Goal: Information Seeking & Learning: Learn about a topic

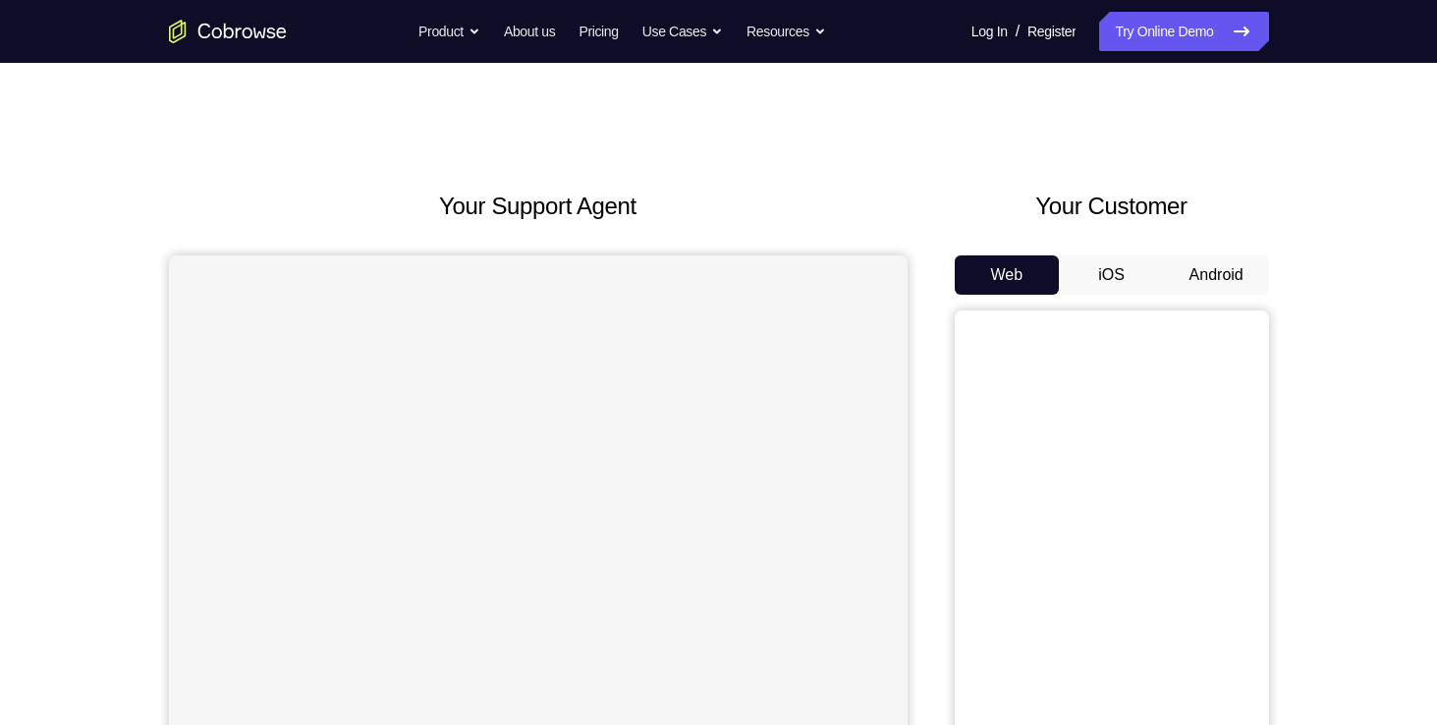
click at [1197, 275] on button "Android" at bounding box center [1216, 274] width 105 height 39
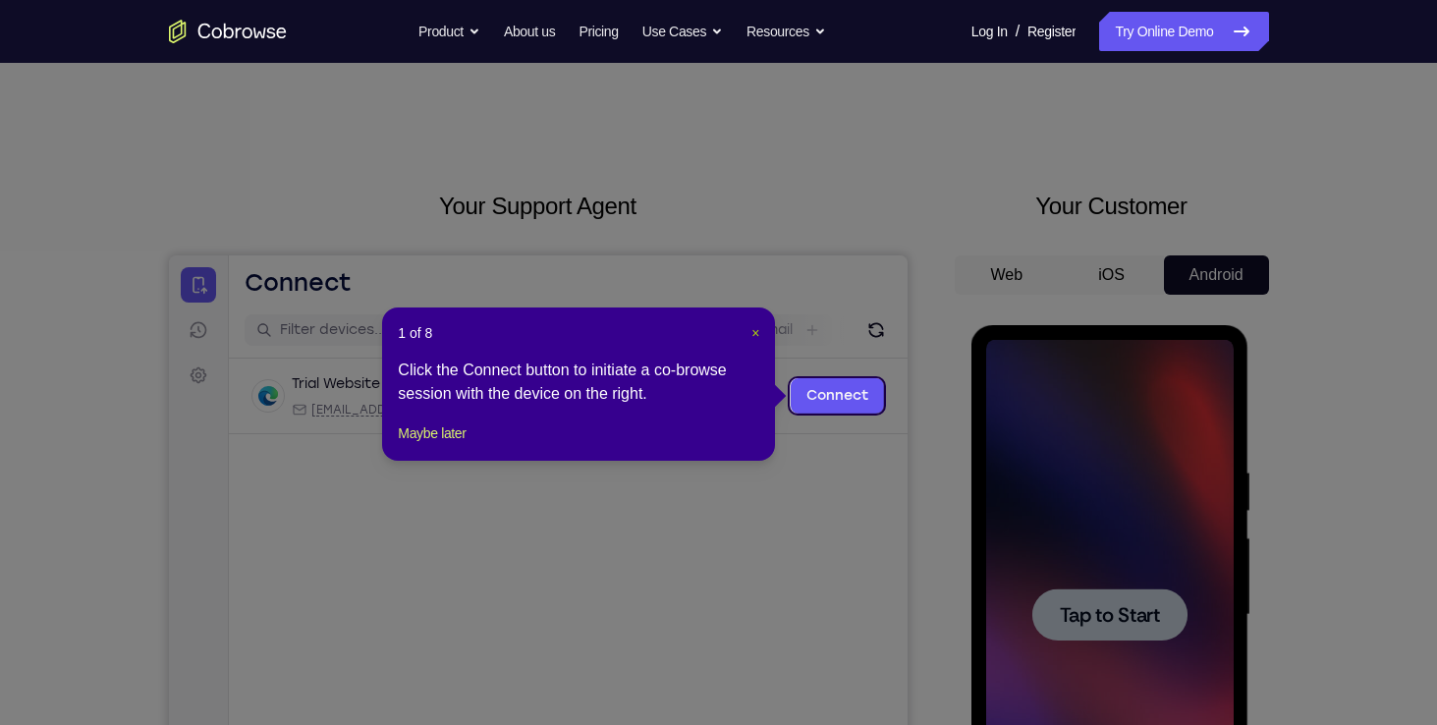
click at [757, 325] on span "×" at bounding box center [756, 333] width 8 height 16
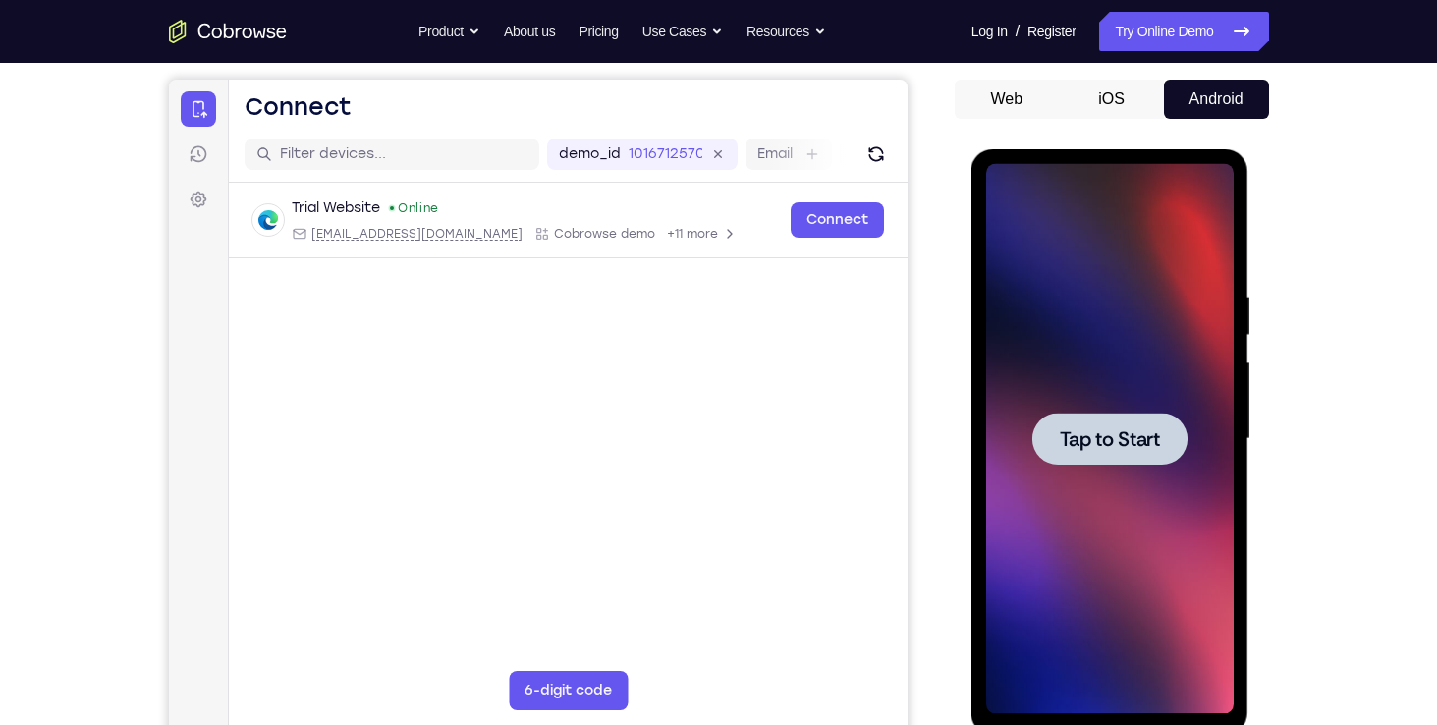
scroll to position [196, 0]
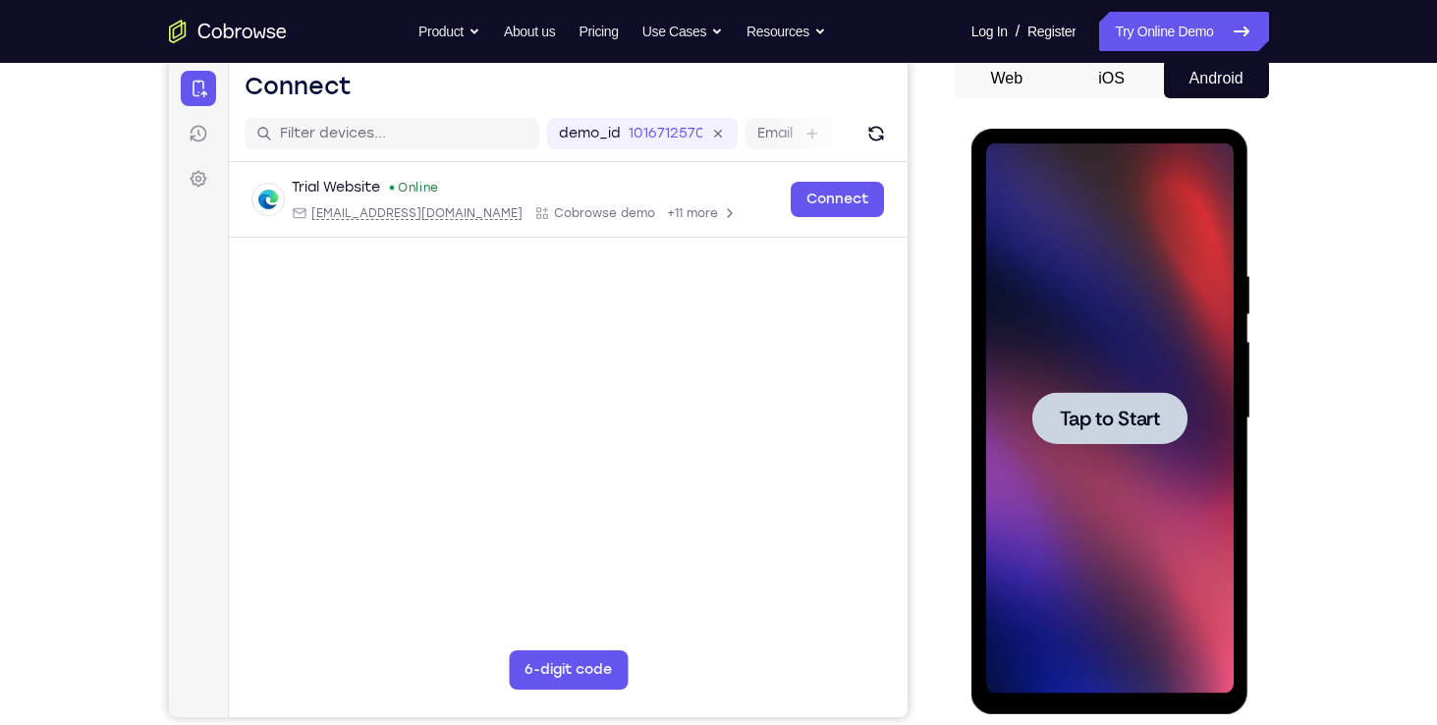
click at [1102, 404] on div at bounding box center [1109, 418] width 155 height 52
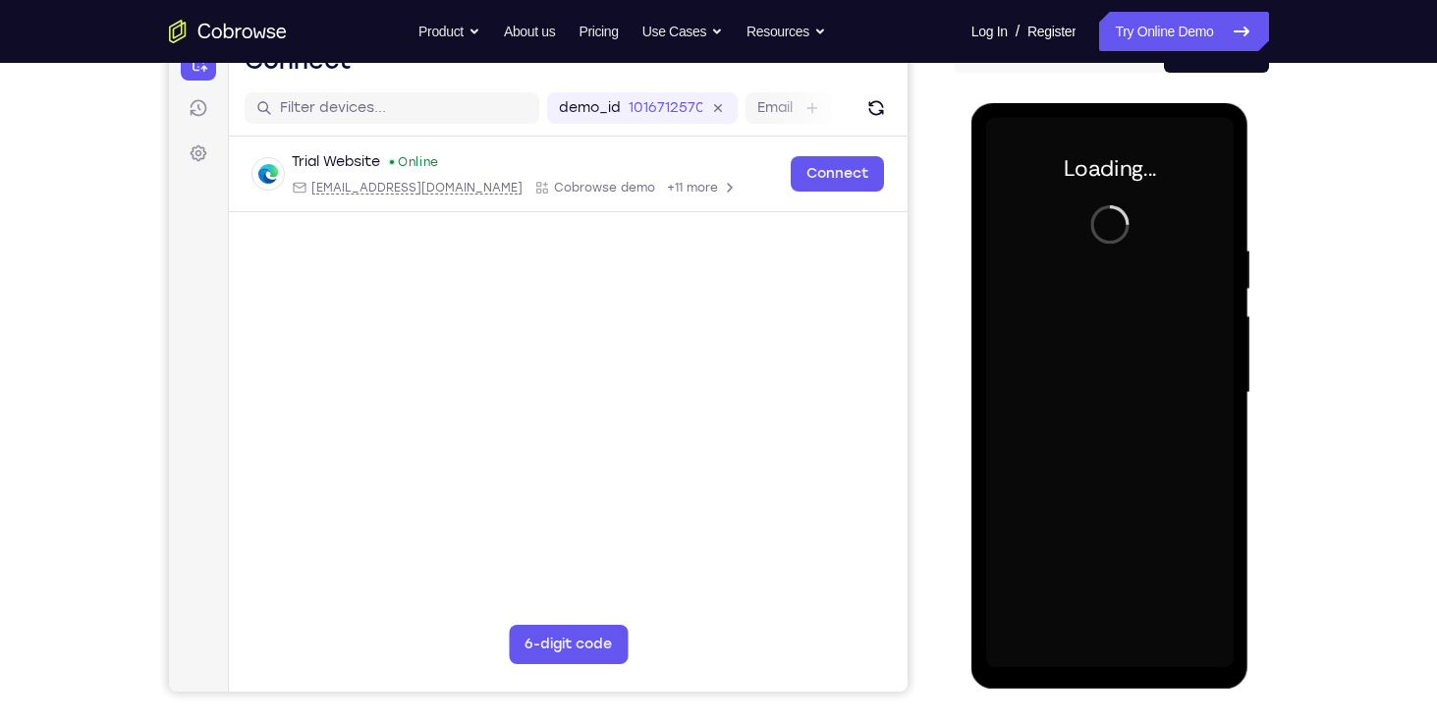
scroll to position [224, 0]
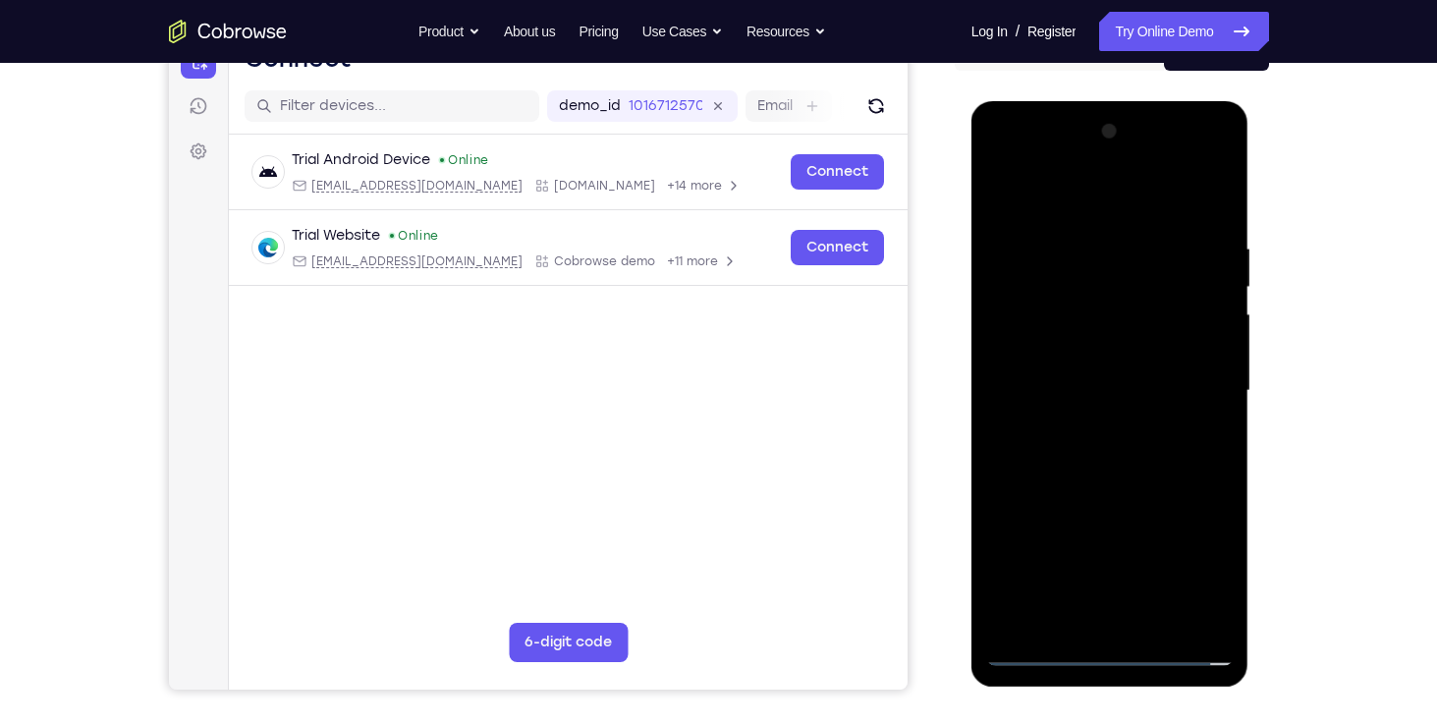
drag, startPoint x: 1100, startPoint y: 402, endPoint x: 1085, endPoint y: 650, distance: 249.0
click at [1085, 650] on div at bounding box center [1110, 391] width 248 height 550
click at [1105, 650] on div at bounding box center [1110, 391] width 248 height 550
click at [1184, 571] on div at bounding box center [1110, 391] width 248 height 550
click at [1109, 202] on div at bounding box center [1110, 391] width 248 height 550
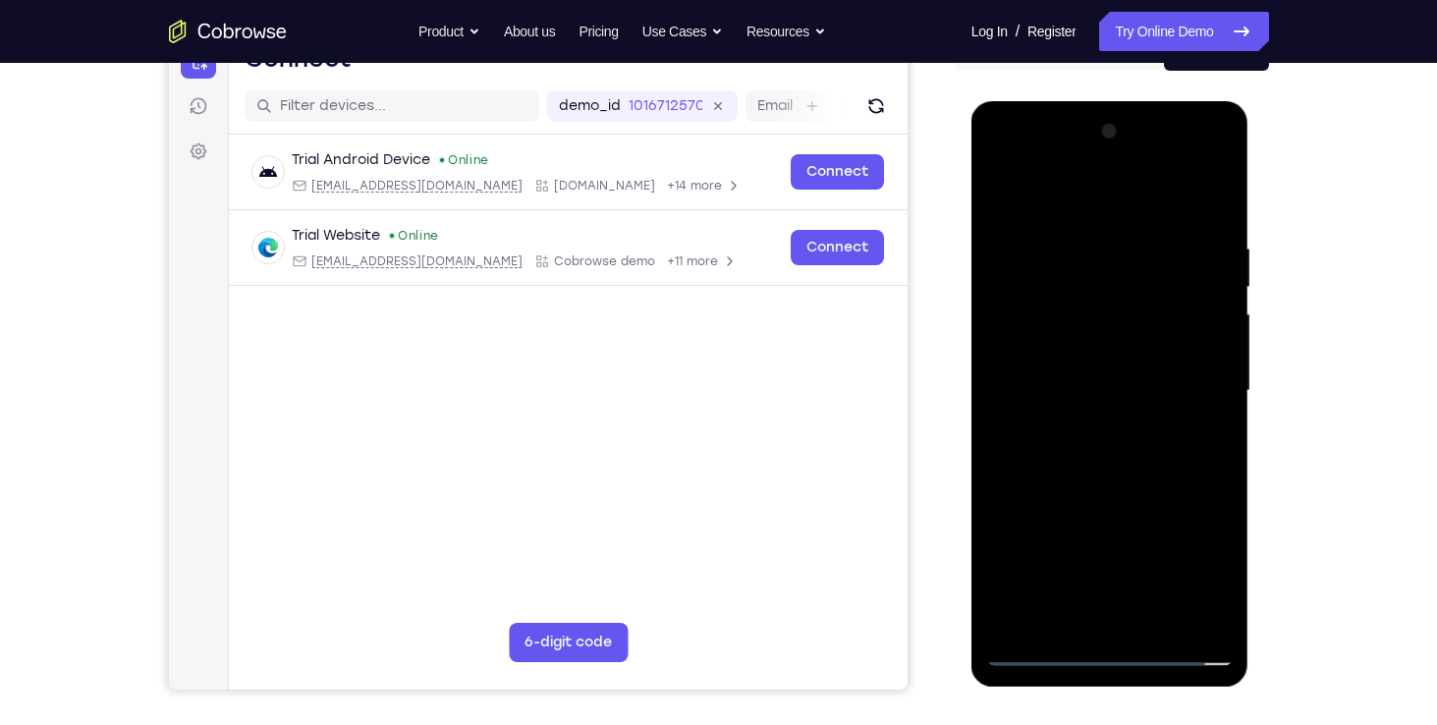
click at [1183, 394] on div at bounding box center [1110, 391] width 248 height 550
click at [1089, 419] on div at bounding box center [1110, 391] width 248 height 550
click at [1065, 383] on div at bounding box center [1110, 391] width 248 height 550
click at [1031, 350] on div at bounding box center [1110, 391] width 248 height 550
click at [1095, 390] on div at bounding box center [1110, 391] width 248 height 550
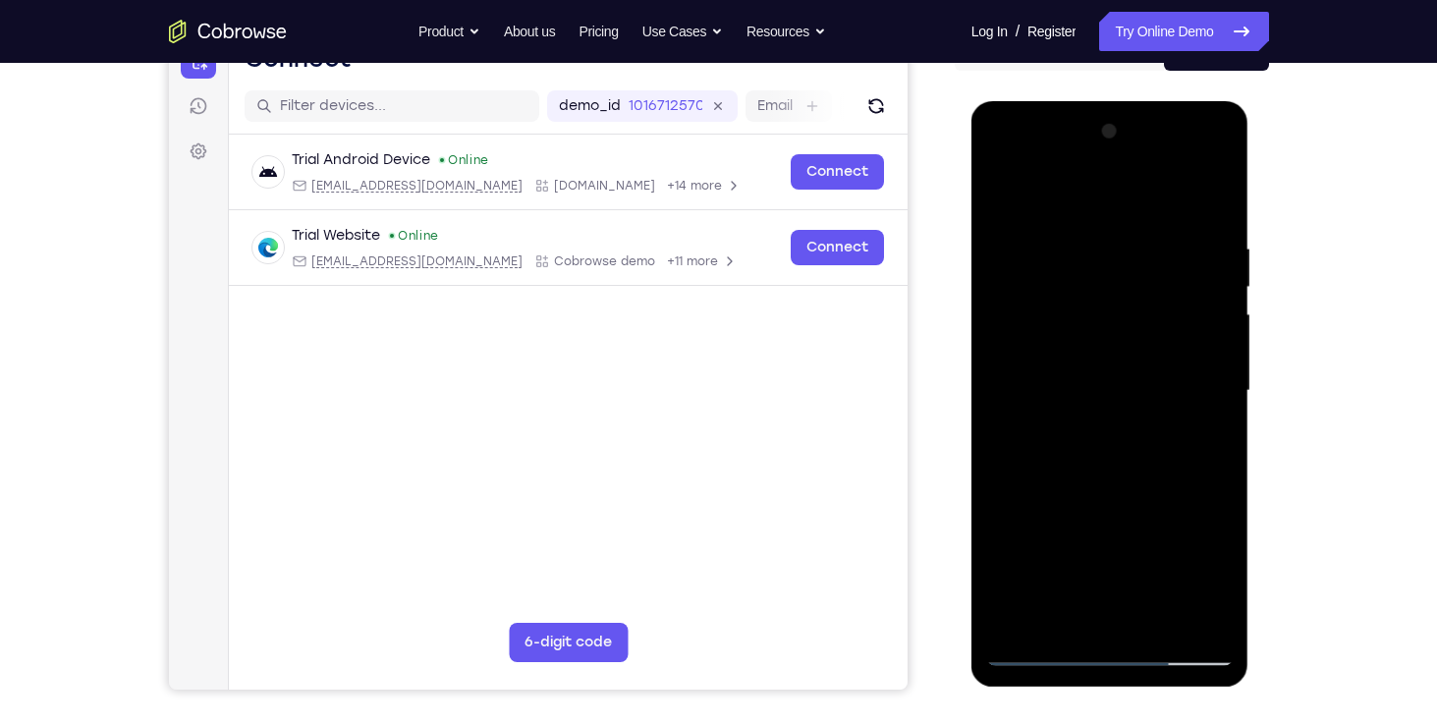
click at [1112, 443] on div at bounding box center [1110, 391] width 248 height 550
click at [1203, 418] on div at bounding box center [1110, 391] width 248 height 550
click at [1091, 389] on div at bounding box center [1110, 391] width 248 height 550
click at [1123, 444] on div at bounding box center [1110, 391] width 248 height 550
click at [1118, 159] on div at bounding box center [1110, 391] width 248 height 550
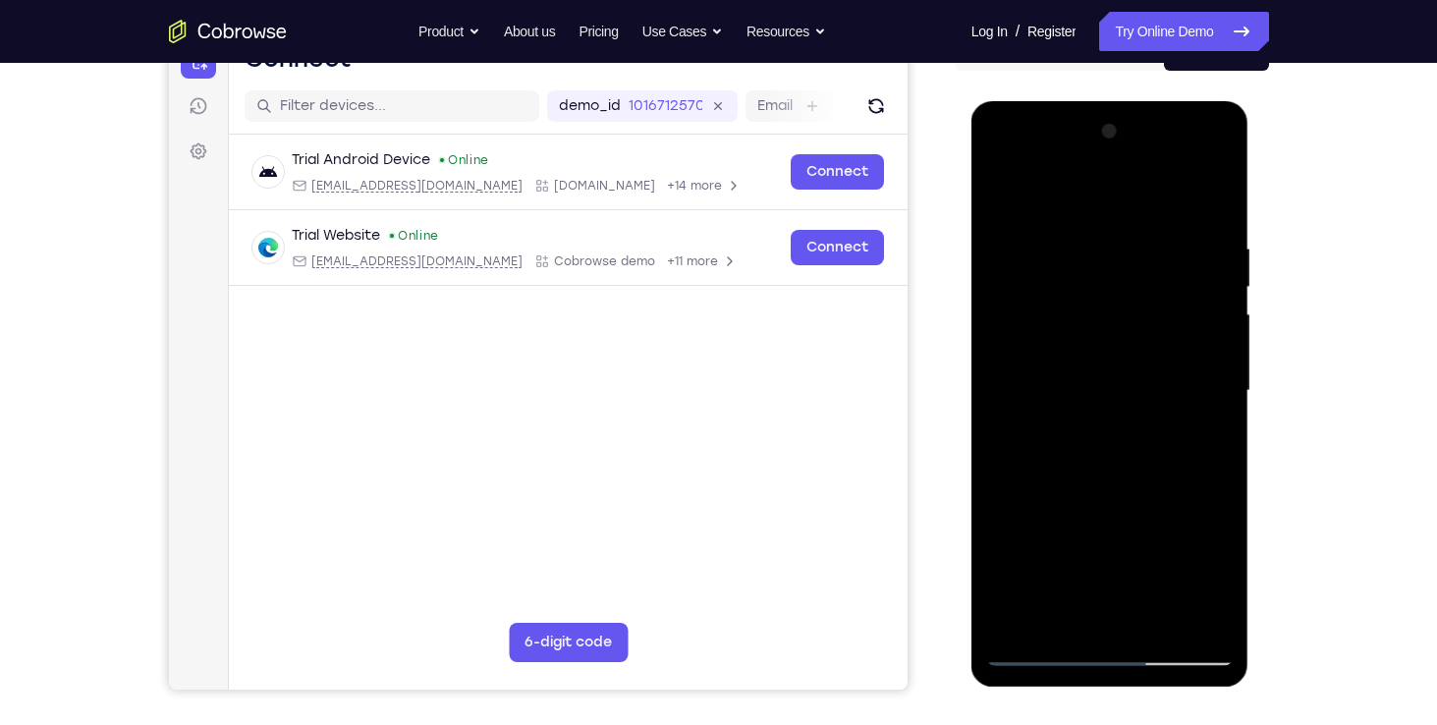
click at [1060, 226] on div at bounding box center [1110, 391] width 248 height 550
click at [1015, 317] on div at bounding box center [1110, 391] width 248 height 550
click at [1118, 471] on div at bounding box center [1110, 391] width 248 height 550
drag, startPoint x: 1136, startPoint y: 512, endPoint x: 1141, endPoint y: 163, distance: 348.8
click at [1141, 163] on div at bounding box center [1110, 391] width 248 height 550
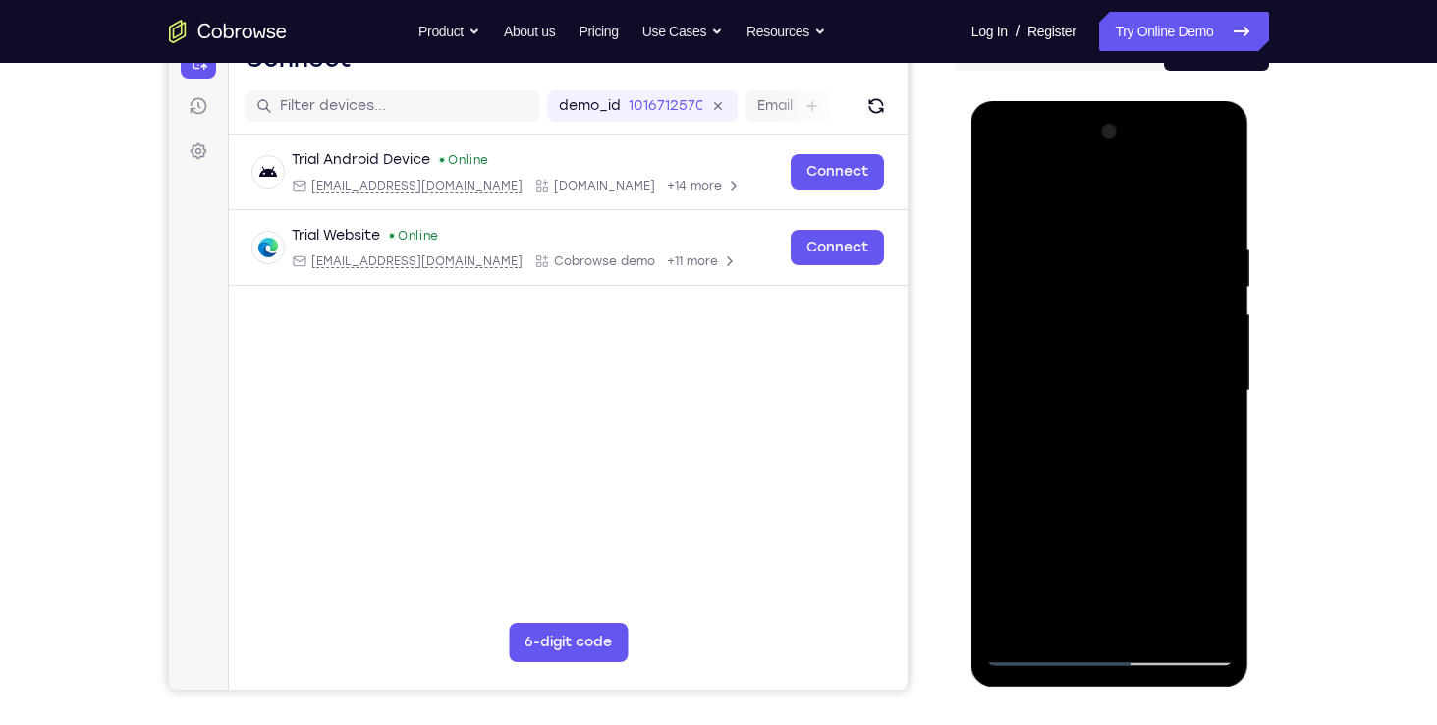
click at [1061, 621] on div at bounding box center [1110, 391] width 248 height 550
click at [1213, 614] on div at bounding box center [1110, 391] width 248 height 550
click at [1016, 619] on div at bounding box center [1110, 391] width 248 height 550
drag, startPoint x: 1124, startPoint y: 403, endPoint x: 1169, endPoint y: 195, distance: 213.1
click at [1169, 195] on div at bounding box center [1110, 391] width 248 height 550
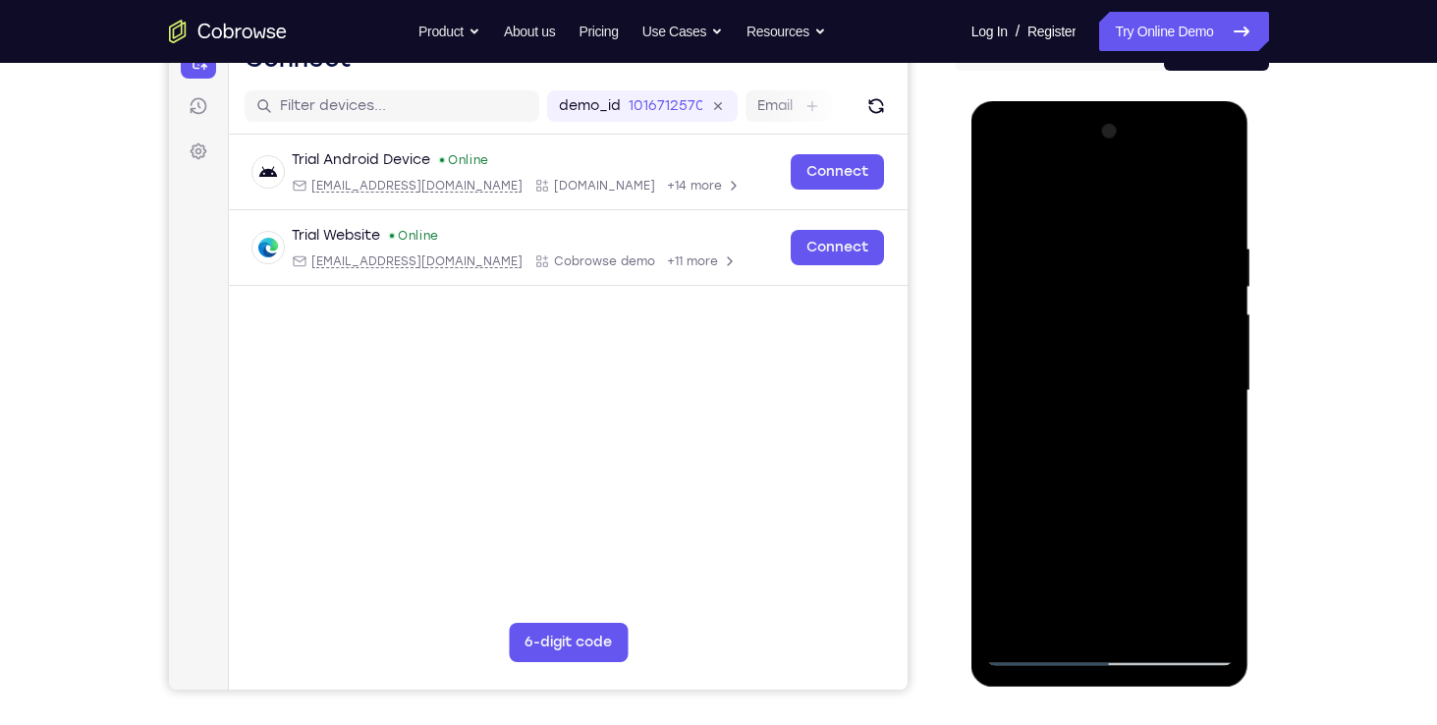
click at [1115, 159] on div at bounding box center [1110, 391] width 248 height 550
click at [1080, 367] on div at bounding box center [1110, 391] width 248 height 550
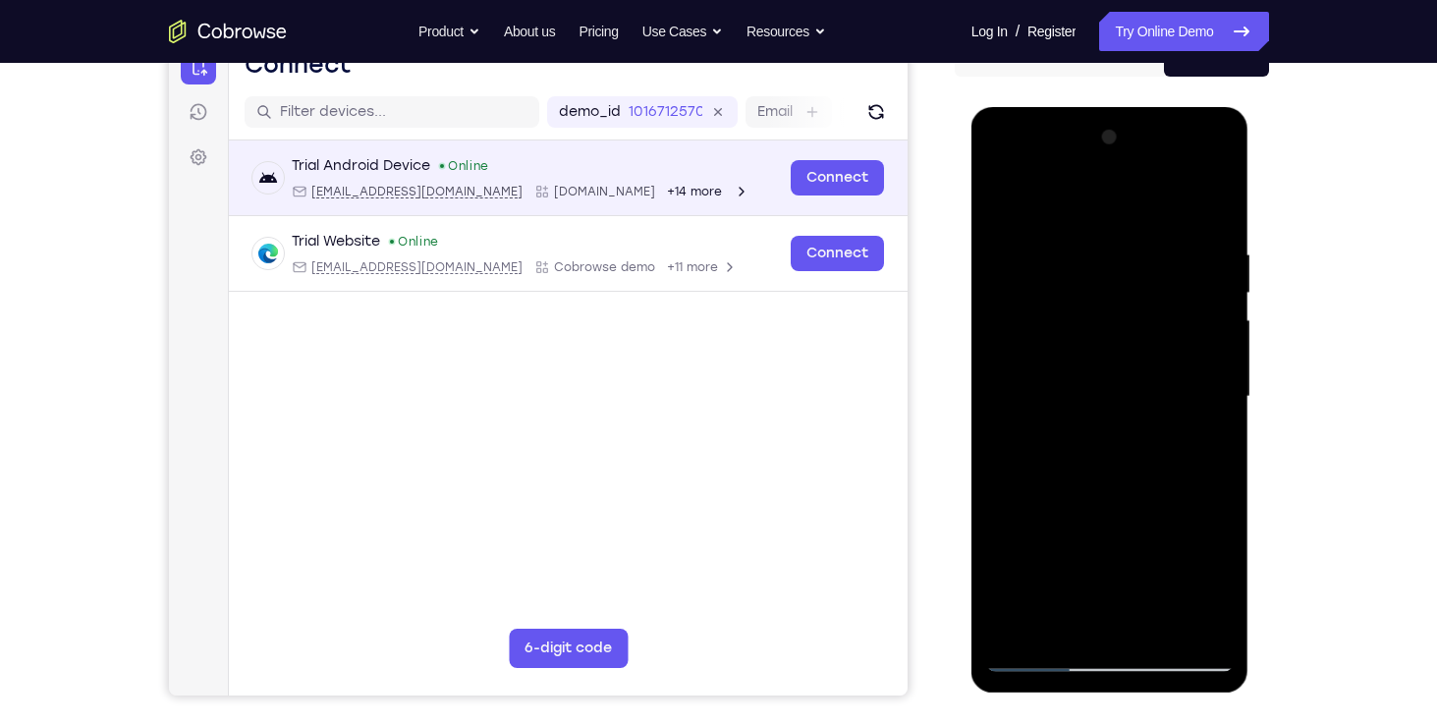
scroll to position [219, 0]
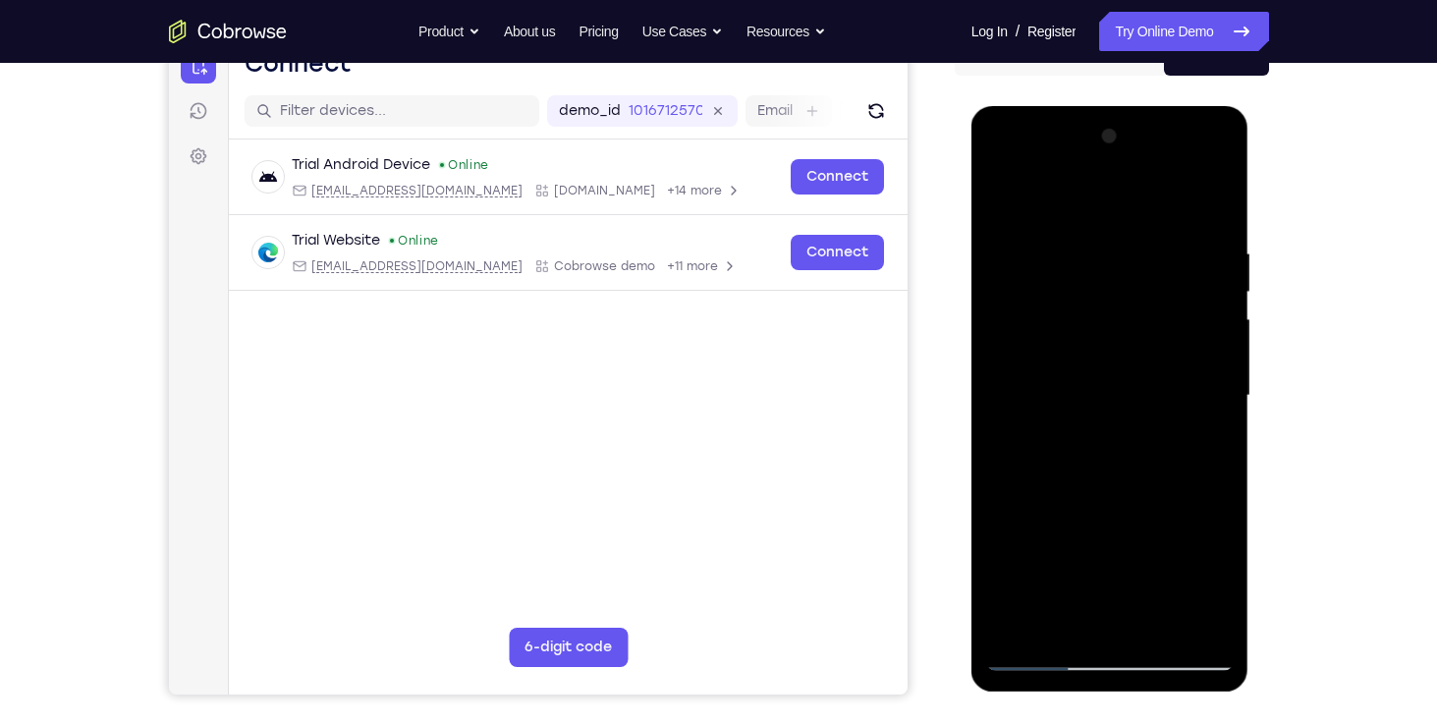
click at [1002, 163] on div at bounding box center [1110, 396] width 248 height 550
click at [1115, 652] on div at bounding box center [1110, 396] width 248 height 550
drag, startPoint x: 1114, startPoint y: 483, endPoint x: 1143, endPoint y: 246, distance: 239.6
click at [1143, 246] on div at bounding box center [1110, 396] width 248 height 550
drag, startPoint x: 1132, startPoint y: 361, endPoint x: 1161, endPoint y: -23, distance: 384.3
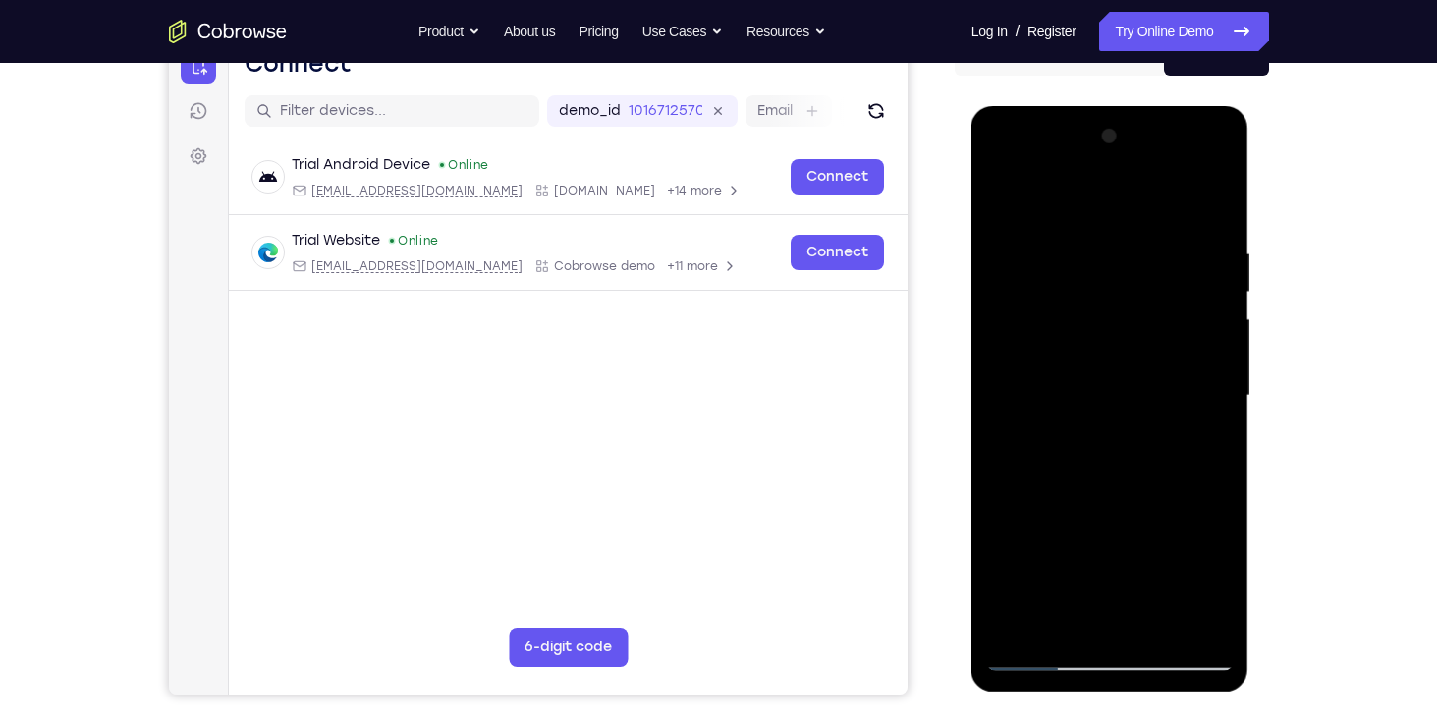
click at [1161, 106] on html "Online web based iOS Simulators and Android Emulators. Run iPhone, iPad, Mobile…" at bounding box center [1112, 400] width 280 height 589
click at [1085, 224] on div at bounding box center [1110, 396] width 248 height 550
click at [1113, 620] on div at bounding box center [1110, 396] width 248 height 550
click at [1105, 615] on div at bounding box center [1110, 396] width 248 height 550
click at [1130, 459] on div at bounding box center [1110, 396] width 248 height 550
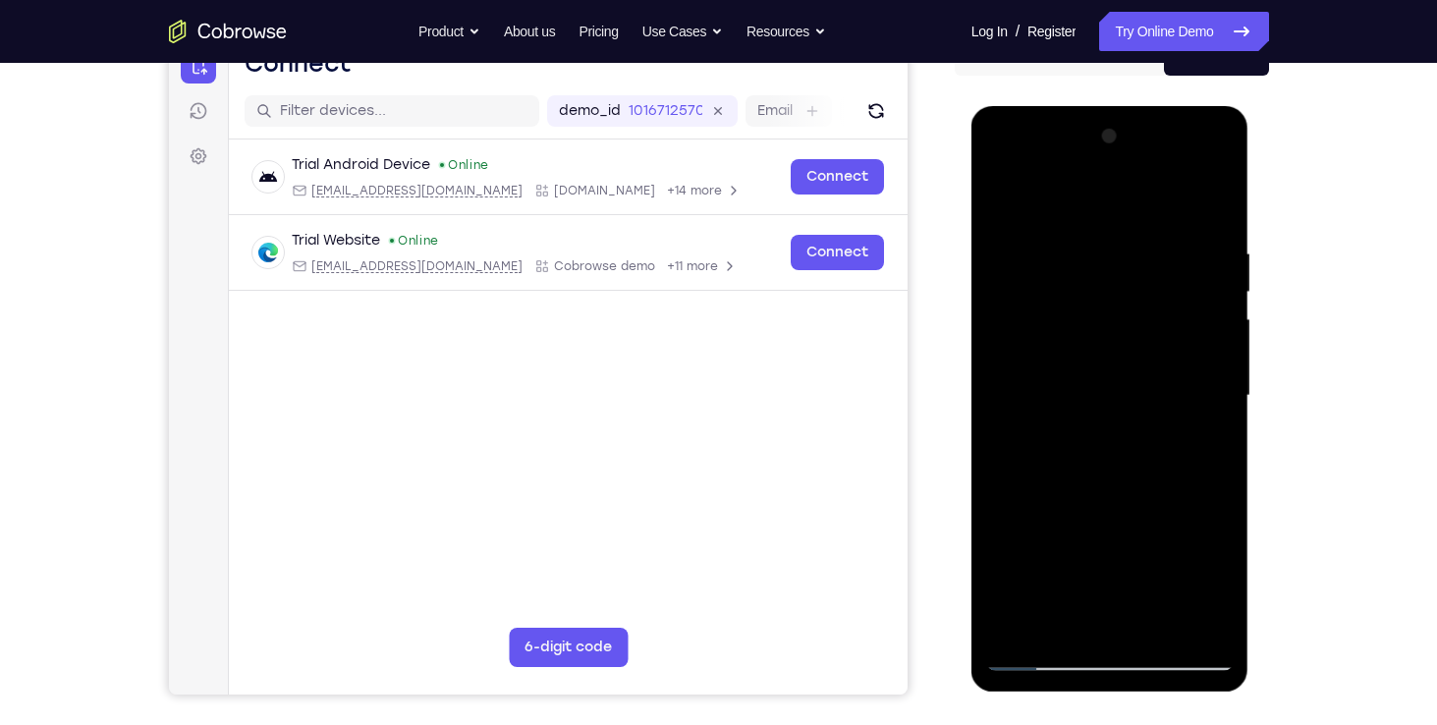
click at [1116, 608] on div at bounding box center [1110, 396] width 248 height 550
click at [1110, 652] on div at bounding box center [1110, 396] width 248 height 550
